Goal: Task Accomplishment & Management: Use online tool/utility

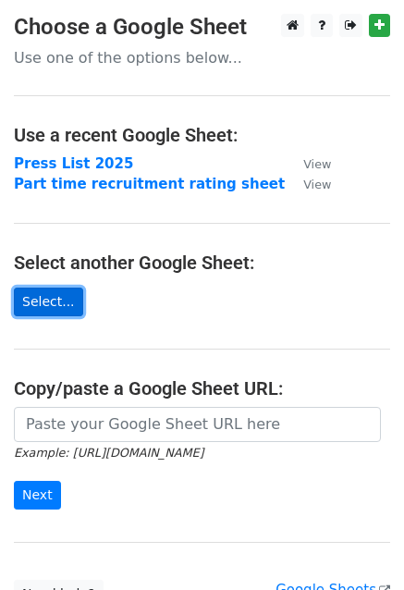
click at [57, 303] on link "Select..." at bounding box center [48, 302] width 69 height 29
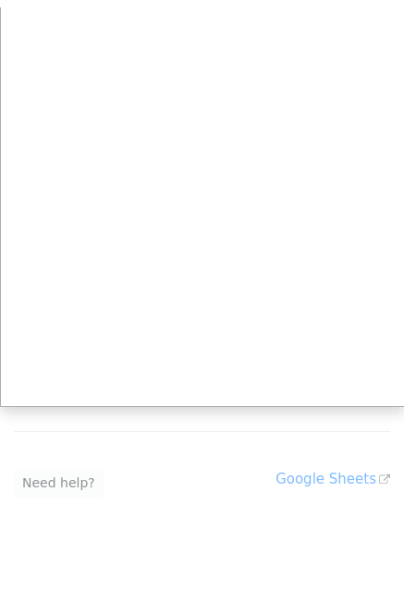
scroll to position [115, 0]
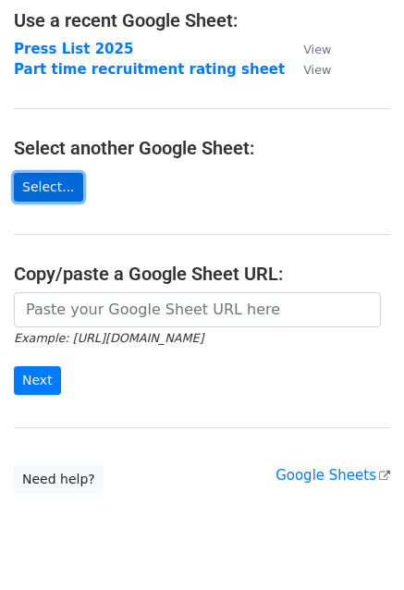
click at [43, 189] on link "Select..." at bounding box center [48, 187] width 69 height 29
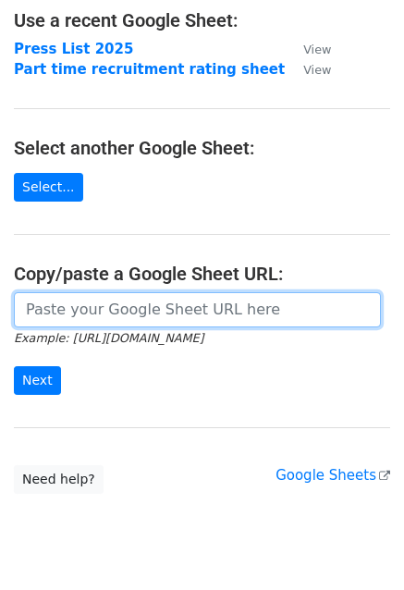
click at [96, 304] on input "url" at bounding box center [197, 309] width 367 height 35
click at [207, 307] on input "url" at bounding box center [197, 309] width 367 height 35
paste input "https://docs.google.com/spreadsheets/d/14finBQUgOqX8RFxb5iVsp-8P46o_bkUj/edit?u…"
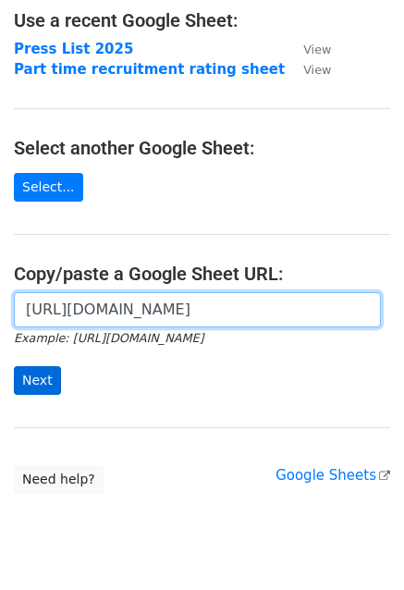
type input "https://docs.google.com/spreadsheets/d/14finBQUgOqX8RFxb5iVsp-8P46o_bkUj/edit?u…"
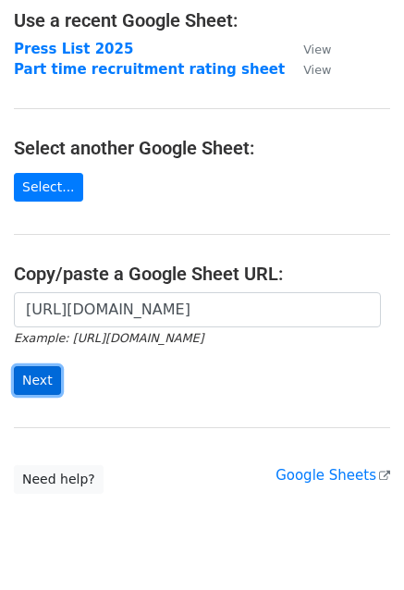
click at [43, 369] on input "Next" at bounding box center [37, 380] width 47 height 29
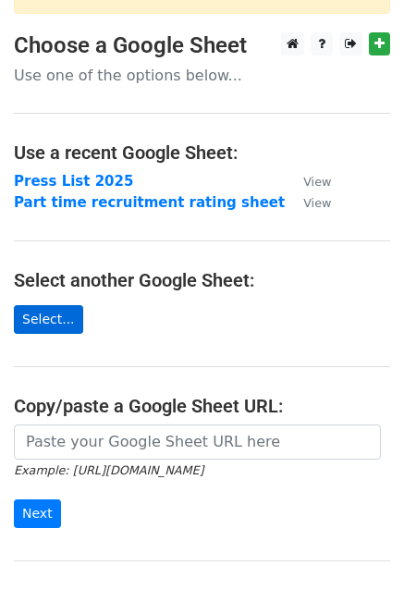
scroll to position [130, 0]
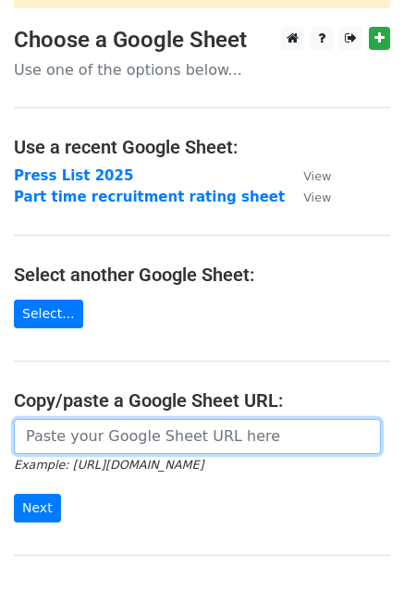
click at [68, 419] on input "url" at bounding box center [197, 436] width 367 height 35
paste input "https://docs.google.com/spreadsheets/d/14finBQUgOqX8RFxb5iVsp-8P46o_bkUj/edit?g…"
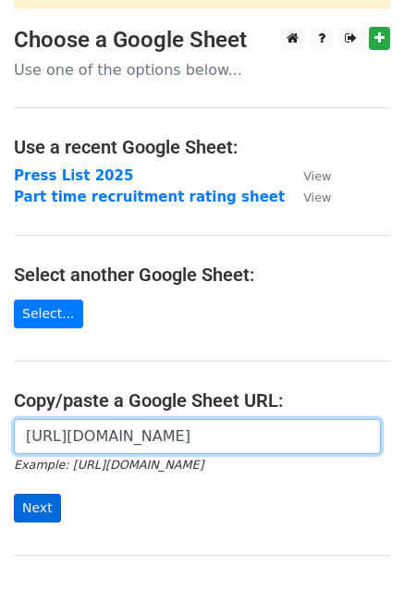
type input "https://docs.google.com/spreadsheets/d/14finBQUgOqX8RFxb5iVsp-8P46o_bkUj/edit?g…"
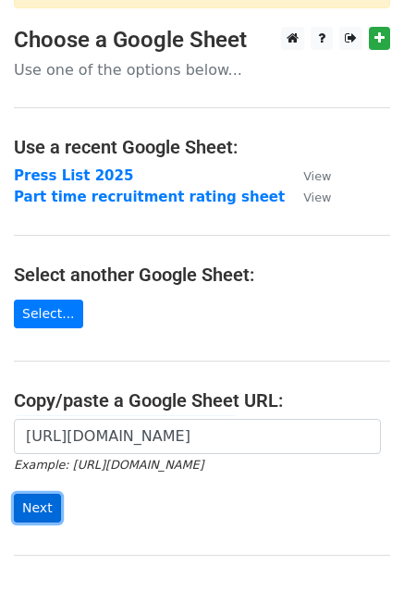
scroll to position [0, 0]
click at [42, 498] on input "Next" at bounding box center [37, 508] width 47 height 29
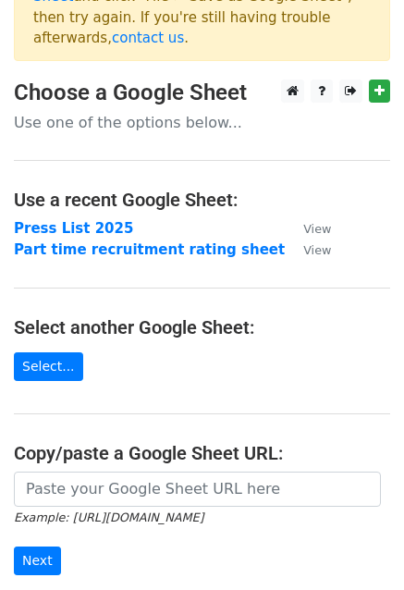
scroll to position [81, 0]
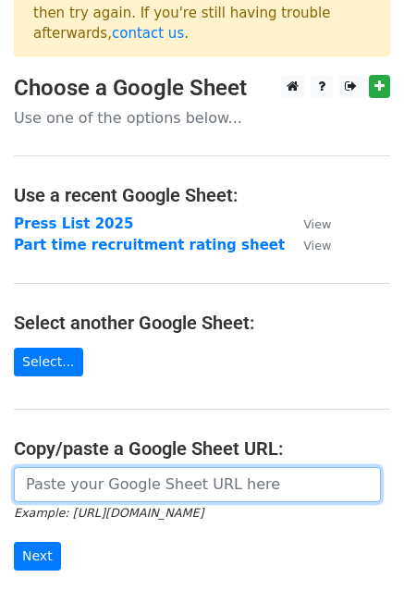
click at [92, 467] on input "url" at bounding box center [197, 484] width 367 height 35
paste input "[URL][DOMAIN_NAME]"
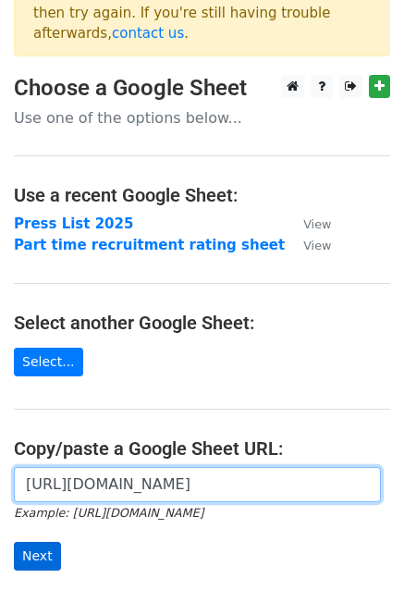
type input "[URL][DOMAIN_NAME]"
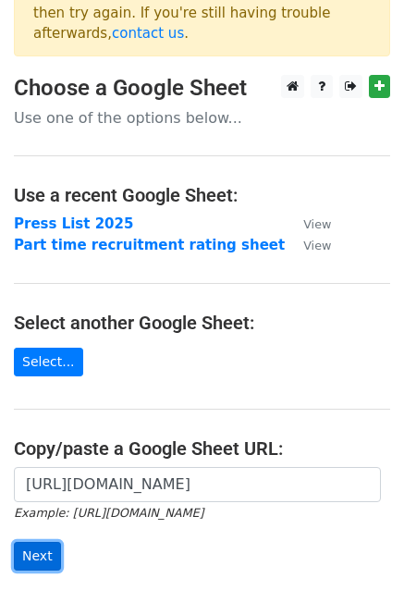
click at [56, 542] on input "Next" at bounding box center [37, 556] width 47 height 29
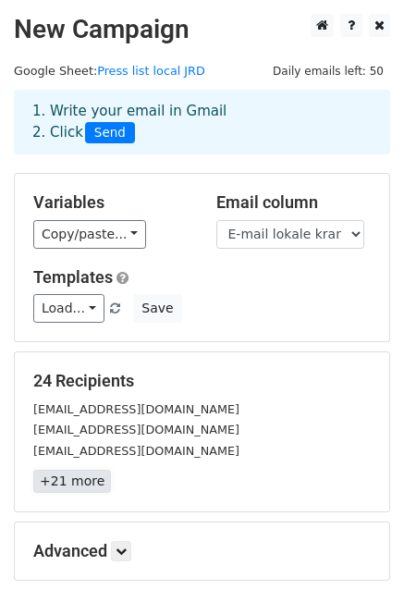
click at [83, 482] on link "+21 more" at bounding box center [72, 481] width 78 height 23
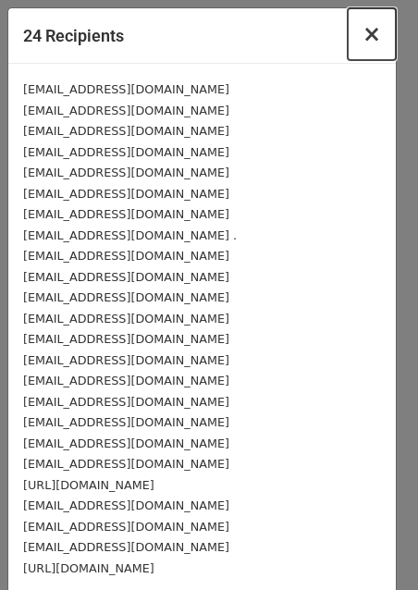
click at [366, 46] on span "×" at bounding box center [372, 34] width 19 height 26
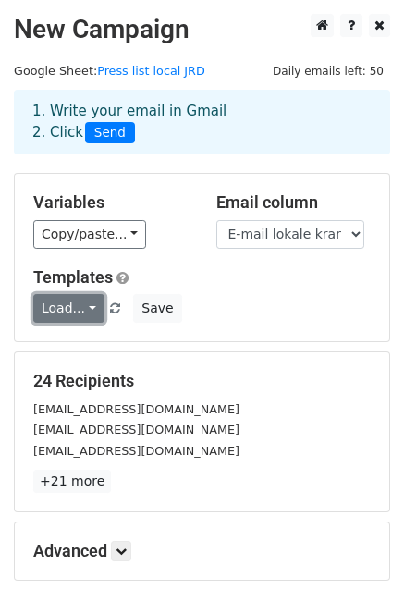
click at [70, 304] on link "Load..." at bounding box center [68, 308] width 71 height 29
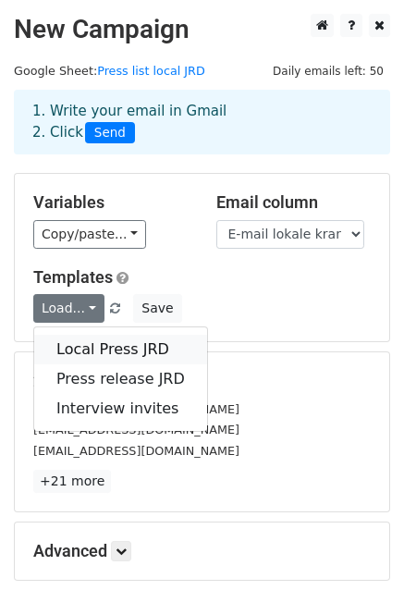
click at [89, 353] on link "Local Press JRD" at bounding box center [120, 350] width 173 height 30
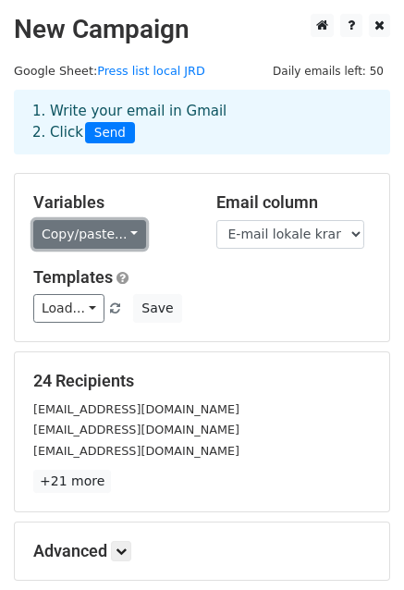
click at [110, 232] on link "Copy/paste..." at bounding box center [89, 234] width 113 height 29
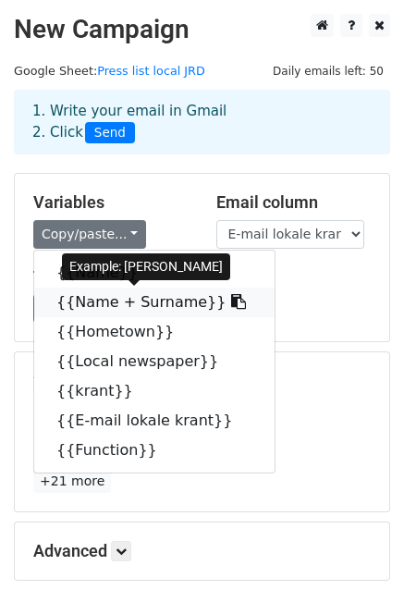
click at [92, 299] on link "{{Name + Surname}}" at bounding box center [154, 303] width 241 height 30
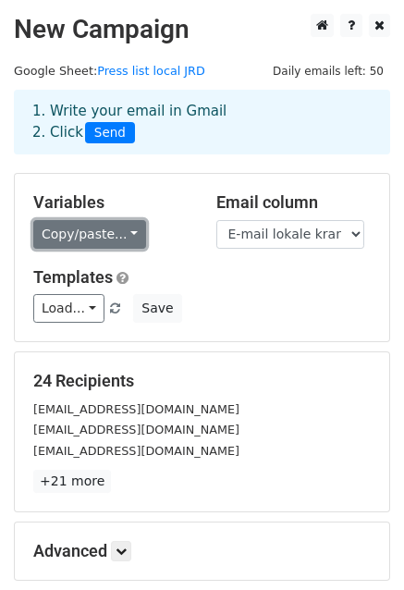
click at [44, 243] on link "Copy/paste..." at bounding box center [89, 234] width 113 height 29
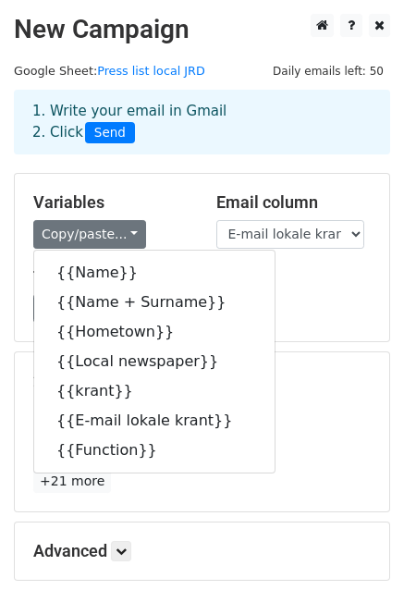
click at [144, 218] on div "Variables Copy/paste... {{Name}} {{Name + Surname}} {{Hometown}} {{Local newspa…" at bounding box center [110, 220] width 183 height 56
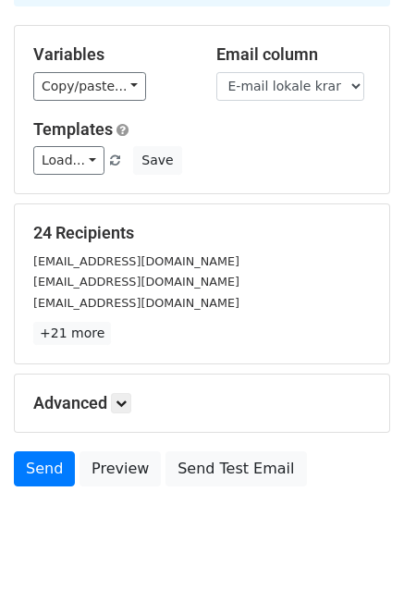
scroll to position [150, 0]
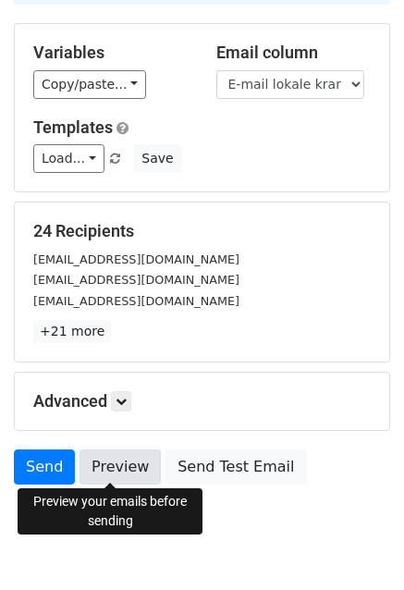
click at [132, 474] on link "Preview" at bounding box center [120, 467] width 81 height 35
click at [97, 460] on link "Preview" at bounding box center [120, 467] width 81 height 35
click at [90, 465] on link "Preview" at bounding box center [120, 467] width 81 height 35
click at [107, 459] on link "Preview" at bounding box center [120, 467] width 81 height 35
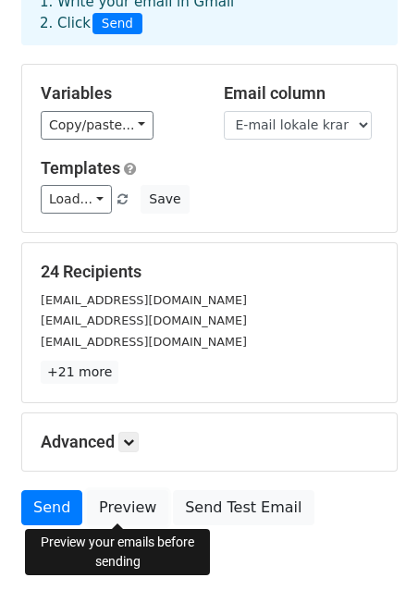
scroll to position [107, 0]
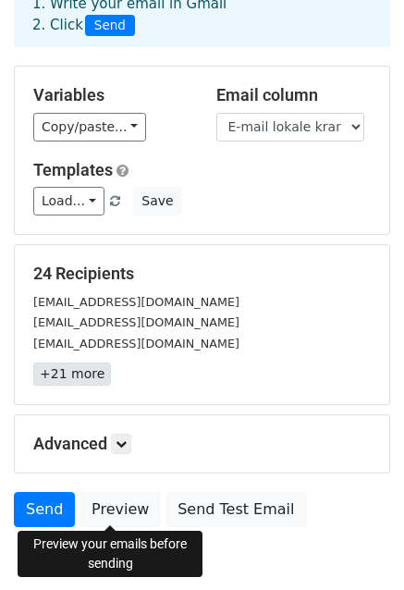
click at [66, 367] on link "+21 more" at bounding box center [72, 374] width 78 height 23
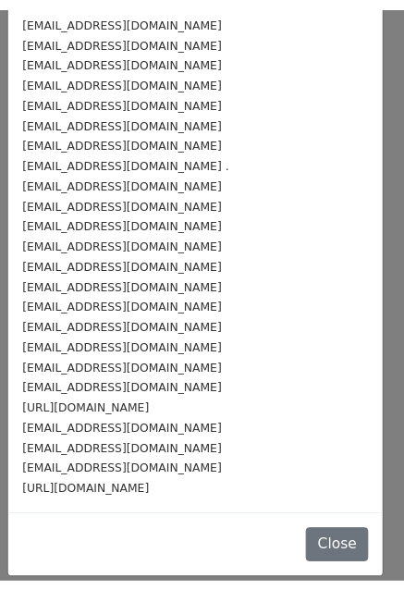
scroll to position [96, 0]
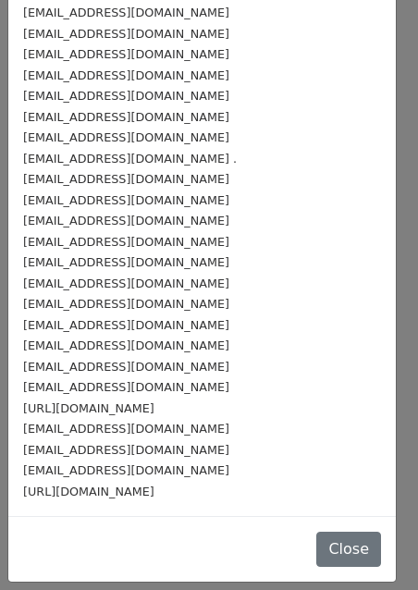
drag, startPoint x: 30, startPoint y: 390, endPoint x: 169, endPoint y: 396, distance: 139.9
click at [169, 398] on div "[URL][DOMAIN_NAME]" at bounding box center [202, 408] width 358 height 21
click at [316, 539] on button "Close" at bounding box center [348, 549] width 65 height 35
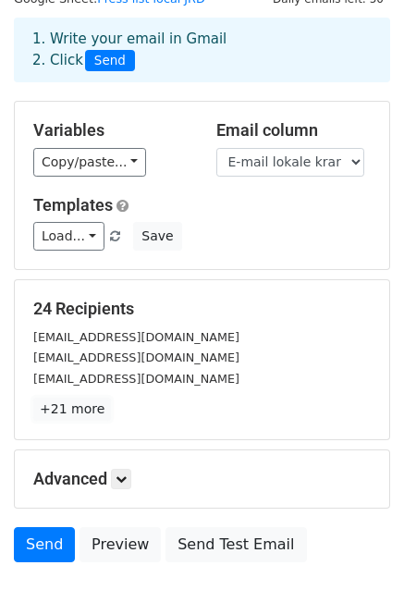
scroll to position [0, 0]
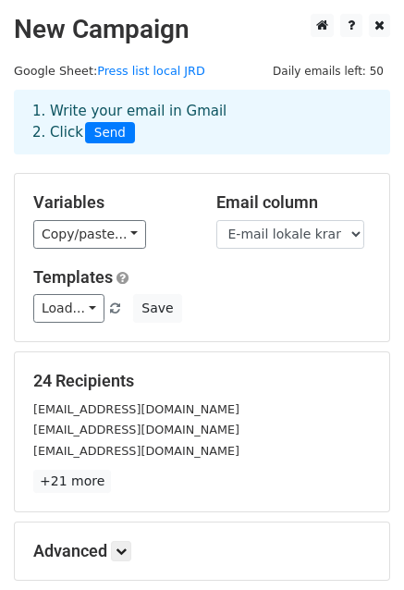
click at [125, 217] on div "Variables Copy/paste... {{Name}} {{Name + Surname}} {{Hometown}} {{Local newspa…" at bounding box center [110, 220] width 183 height 56
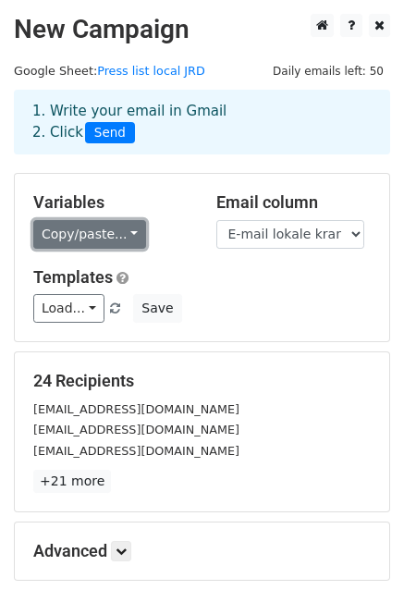
click at [116, 240] on link "Copy/paste..." at bounding box center [89, 234] width 113 height 29
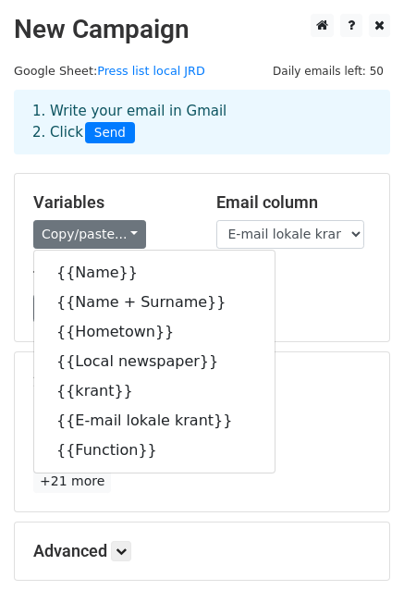
click at [158, 213] on div "Variables Copy/paste... {{Name}} {{Name + Surname}} {{Hometown}} {{Local newspa…" at bounding box center [110, 220] width 183 height 56
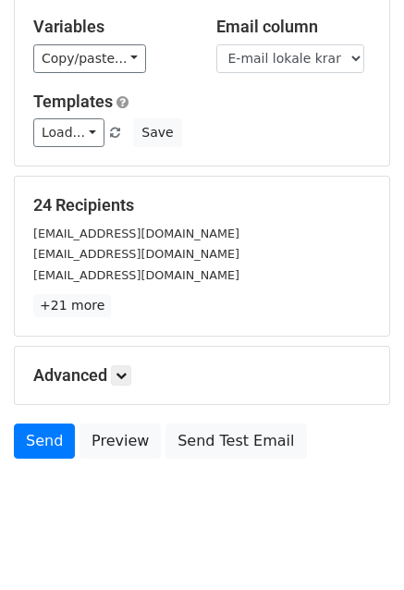
scroll to position [181, 0]
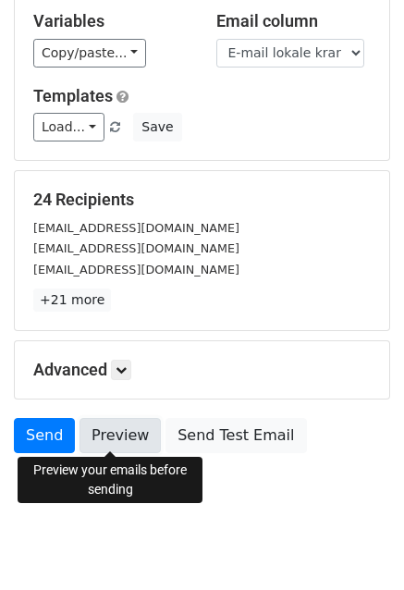
click at [132, 440] on link "Preview" at bounding box center [120, 435] width 81 height 35
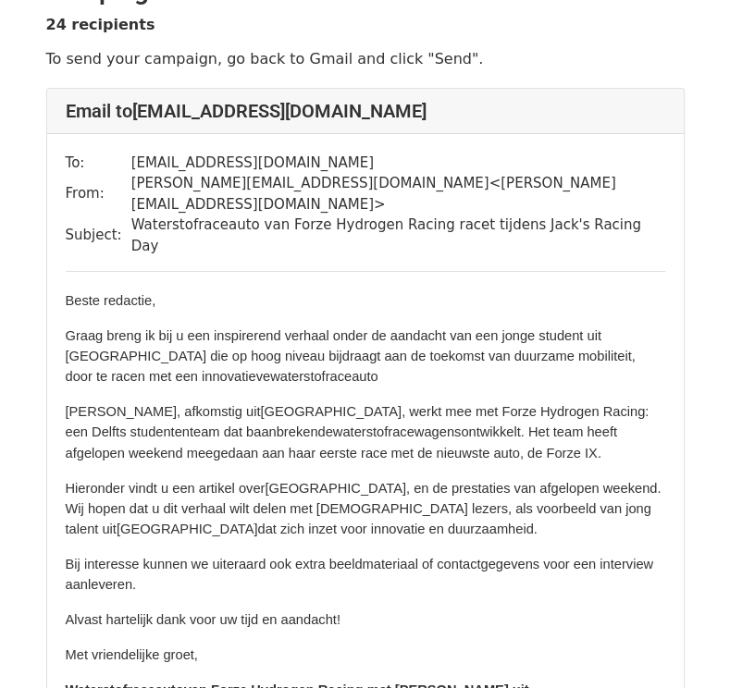
scroll to position [44, 0]
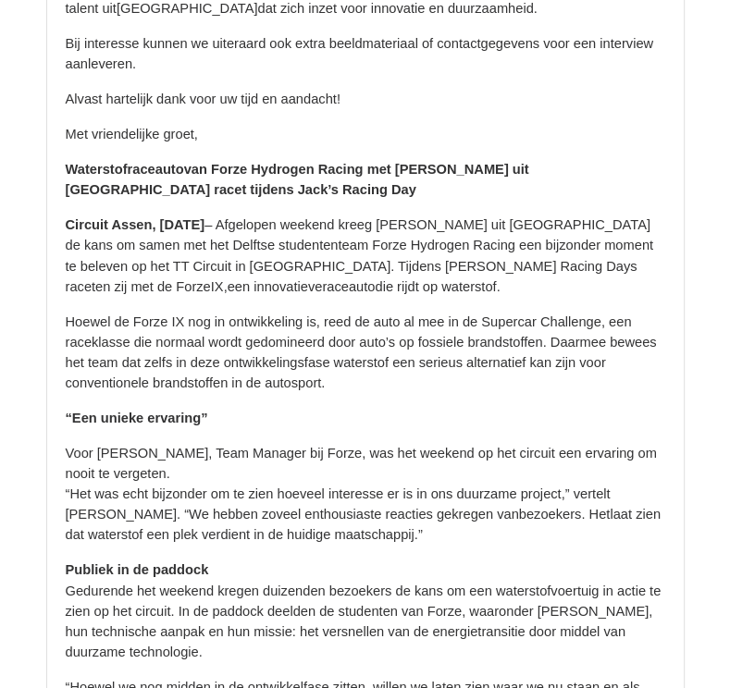
scroll to position [563, 0]
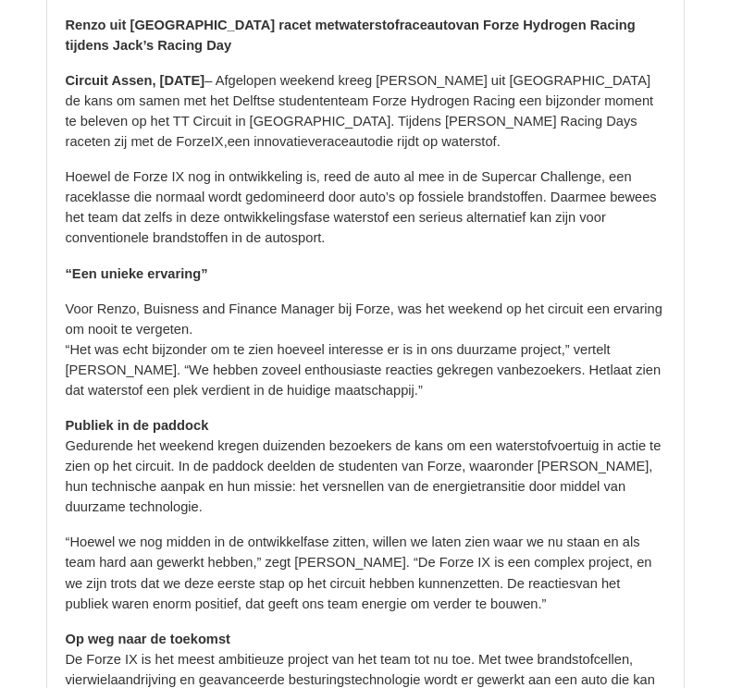
scroll to position [4296, 0]
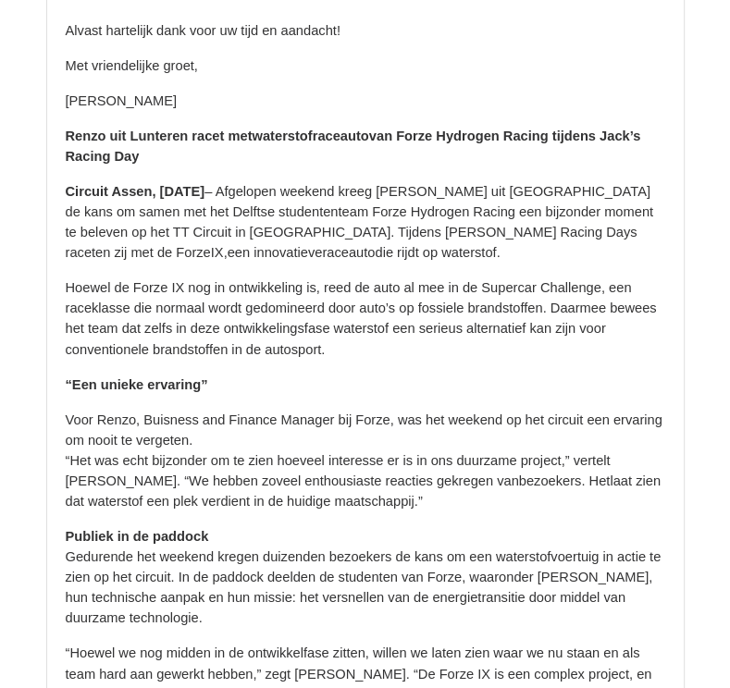
scroll to position [6181, 0]
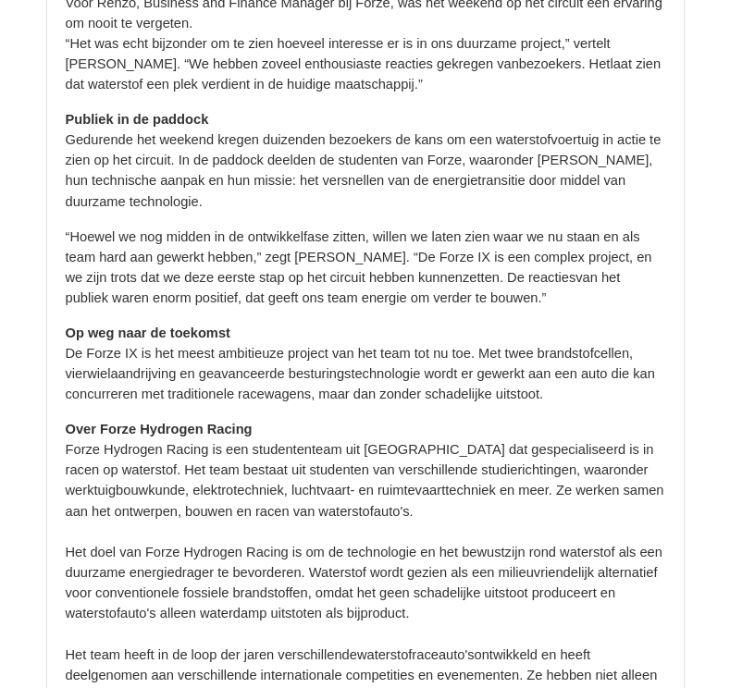
scroll to position [4749, 0]
